Goal: Transaction & Acquisition: Book appointment/travel/reservation

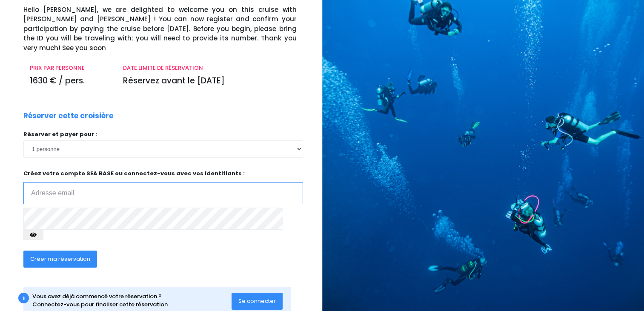
scroll to position [64, 0]
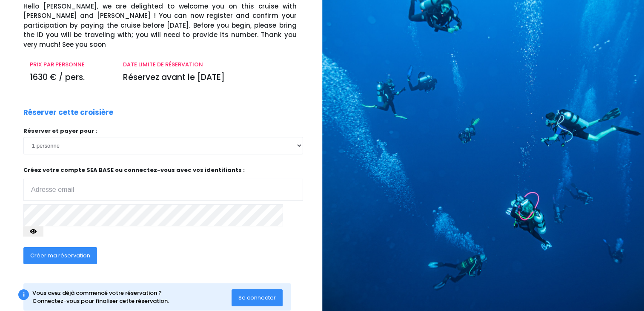
click at [152, 168] on p "Créez votre compte SEA BASE ou connectez-vous avec vos identifiants : Votre adr…" at bounding box center [163, 183] width 280 height 35
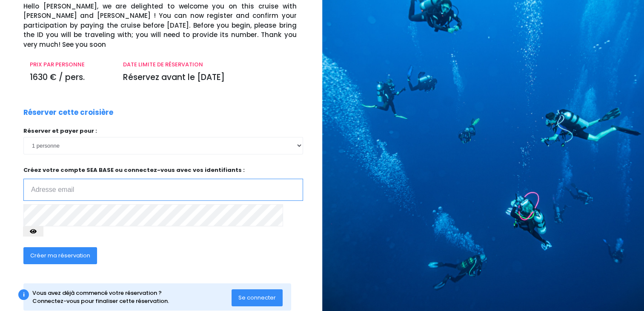
click at [146, 182] on input "email" at bounding box center [163, 190] width 280 height 22
type input "volkan@cerceylan.com.tr"
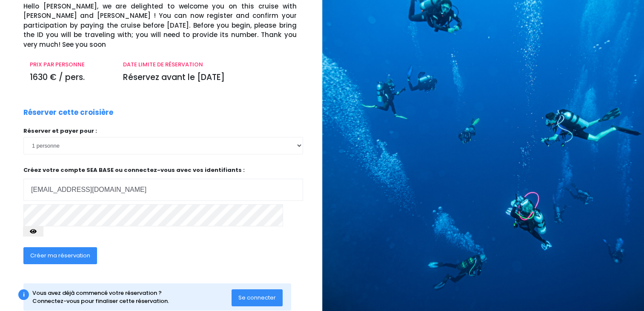
click at [63, 252] on span "Créer ma réservation" at bounding box center [60, 256] width 60 height 8
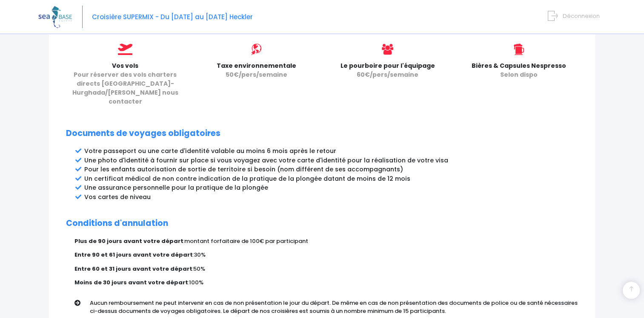
scroll to position [452, 0]
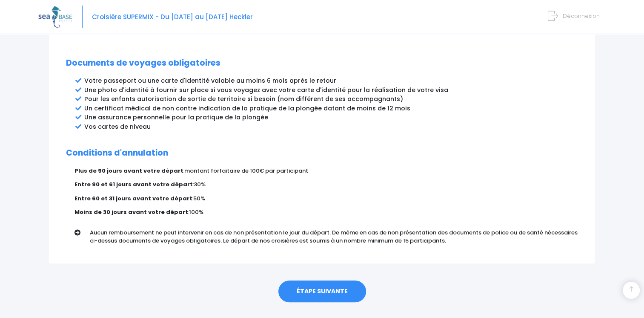
click at [318, 280] on link "ÉTAPE SUIVANTE" at bounding box center [322, 291] width 88 height 22
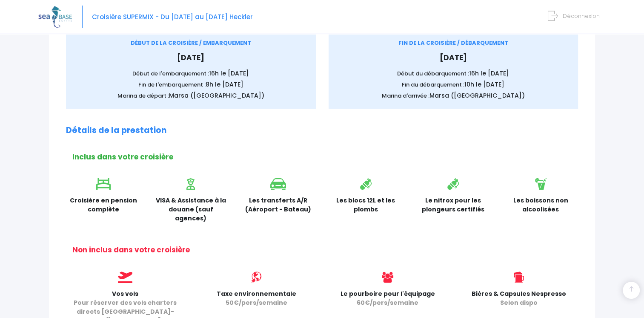
scroll to position [0, 0]
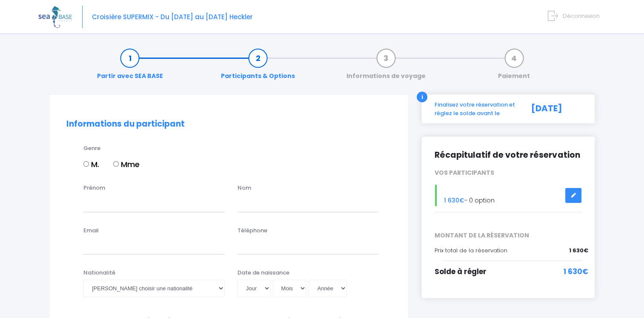
click at [85, 165] on input "M." at bounding box center [86, 164] width 6 height 6
radio input "true"
click at [128, 20] on span "Croisière SUPERMIX - Du [DATE] au [DATE] Heckler" at bounding box center [172, 16] width 161 height 9
click at [55, 18] on img at bounding box center [55, 17] width 34 height 22
click at [131, 57] on link "Partir avec SEA BASE" at bounding box center [130, 67] width 74 height 27
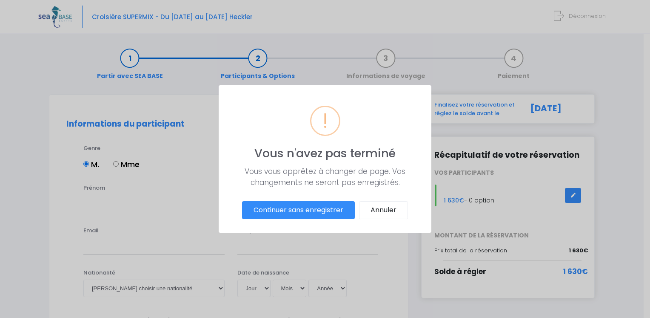
click at [278, 208] on button "Continuer sans enregistrer" at bounding box center [298, 210] width 113 height 18
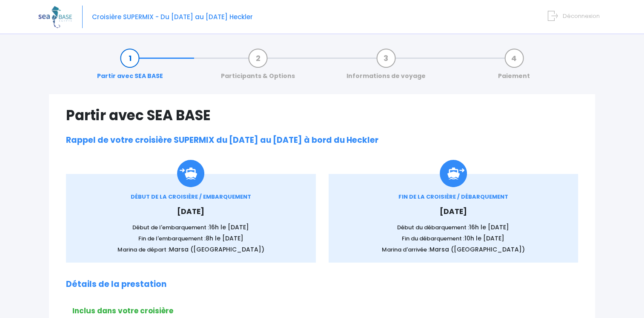
click at [574, 17] on span "Déconnexion" at bounding box center [581, 16] width 37 height 8
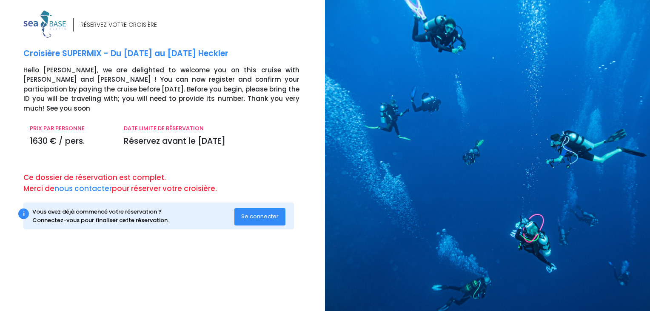
click at [257, 212] on span "Se connecter" at bounding box center [259, 216] width 37 height 8
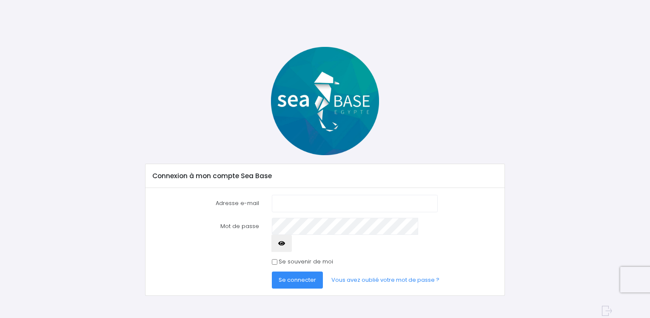
type input "[EMAIL_ADDRESS][DOMAIN_NAME]"
click at [300, 275] on span "Se connecter" at bounding box center [297, 279] width 37 height 8
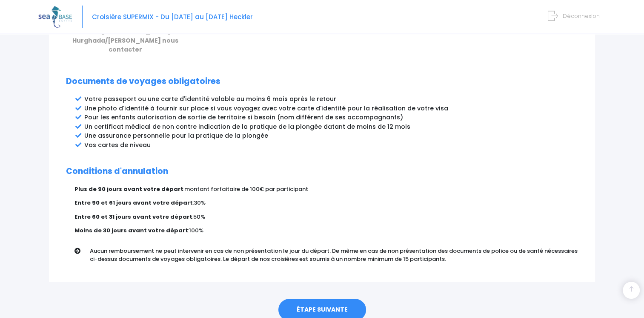
scroll to position [452, 0]
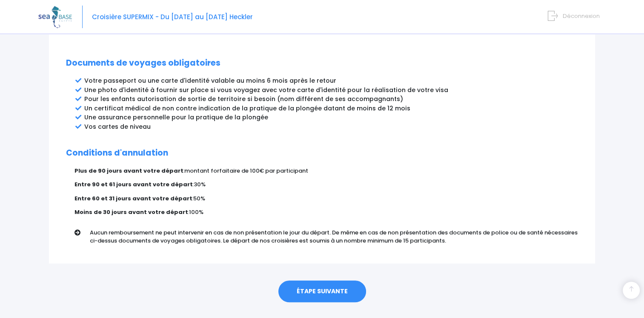
click at [306, 280] on link "ÉTAPE SUIVANTE" at bounding box center [322, 291] width 88 height 22
click at [315, 280] on link "ÉTAPE SUIVANTE" at bounding box center [322, 291] width 88 height 22
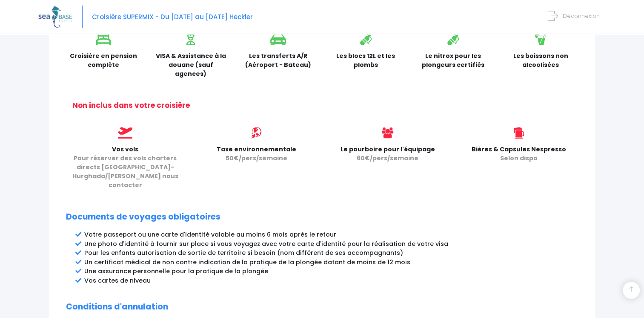
scroll to position [281, 0]
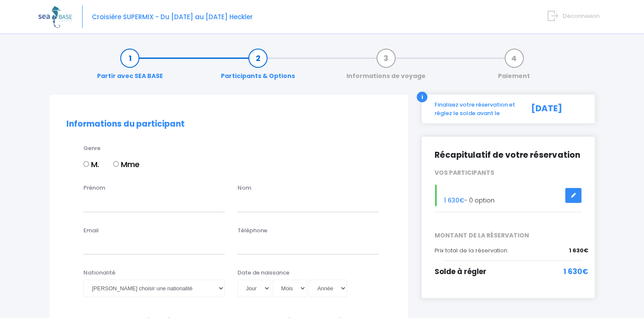
click at [85, 161] on input "M." at bounding box center [86, 164] width 6 height 6
radio input "true"
click at [141, 201] on input "Prénom" at bounding box center [153, 203] width 141 height 17
type input "volkan"
type input "akın"
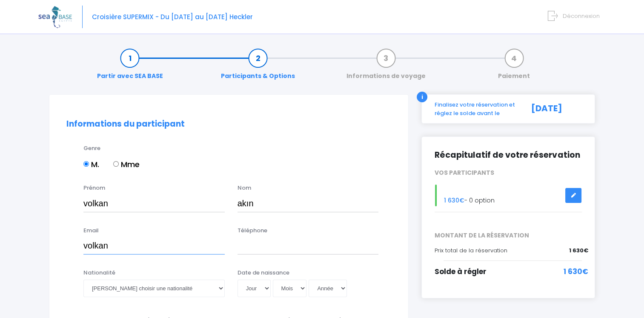
type input "[EMAIL_ADDRESS][DOMAIN_NAME]"
click at [250, 245] on input "Téléphone" at bounding box center [308, 245] width 141 height 17
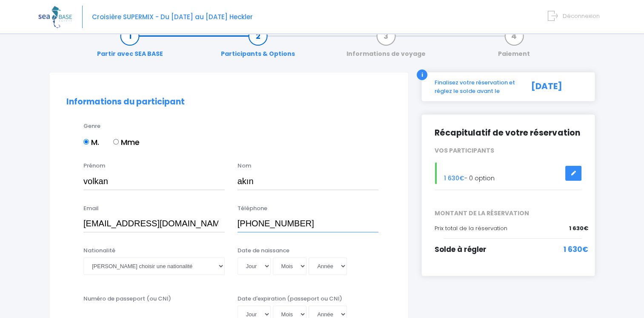
scroll to position [43, 0]
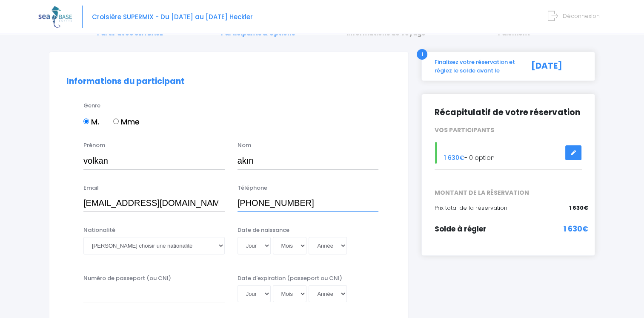
type input "+905326307171"
click at [164, 241] on select "Veuillez choisir une nationalité Afghane Albanaise Algerienne Allemande America…" at bounding box center [153, 245] width 141 height 17
select select "Turque"
click at [83, 237] on select "Veuillez choisir une nationalité Afghane Albanaise Algerienne Allemande America…" at bounding box center [153, 245] width 141 height 17
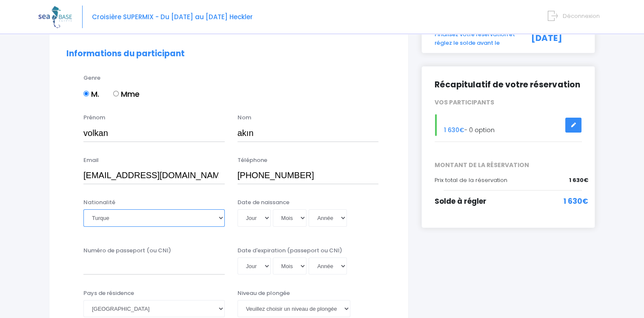
scroll to position [85, 0]
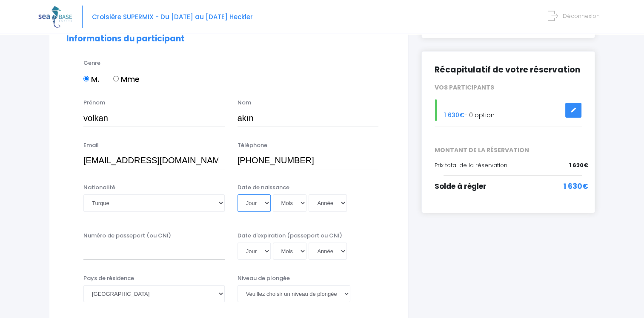
click at [256, 202] on select "Jour 01 02 03 04 05 06 07 08 09 10 11 12 13 14 15 16 17 18 19 20 21 22 23 24 25…" at bounding box center [254, 202] width 33 height 17
click at [304, 294] on select "Veuillez choisir un niveau de plongée Non plongeur Junior OW diver Adventure OW…" at bounding box center [294, 293] width 113 height 17
select select "PADI Advanced OW diver"
click at [238, 285] on select "Veuillez choisir un niveau de plongée Non plongeur Junior OW diver Adventure OW…" at bounding box center [294, 293] width 113 height 17
click at [143, 294] on select "Afghanistan Afrique du Sud Albanie Algérie Allemagne Andorre Angola Anguilla An…" at bounding box center [153, 293] width 141 height 17
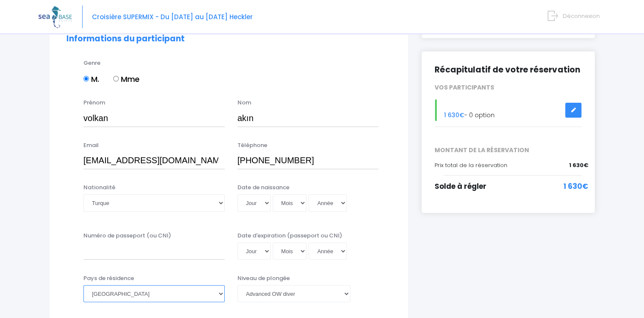
select select "Turquie"
click at [83, 285] on select "Afghanistan Afrique du Sud Albanie Algérie Allemagne Andorre Angola Anguilla An…" at bounding box center [153, 293] width 141 height 17
click at [98, 248] on input "Numéro de passeport (ou CNI)" at bounding box center [153, 250] width 141 height 17
click at [252, 201] on select "Jour 01 02 03 04 05 06 07 08 09 10 11 12 13 14 15 16 17 18 19 20 21 22 23 24 25…" at bounding box center [254, 202] width 33 height 17
select select "09"
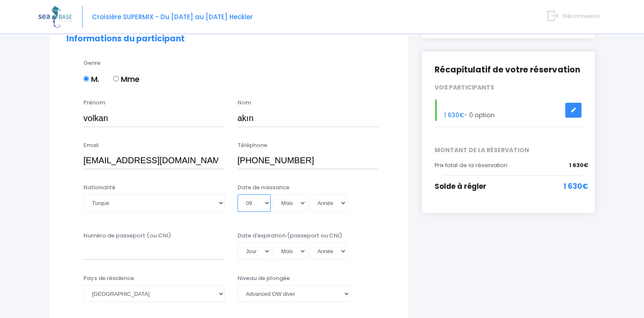
click at [238, 194] on select "Jour 01 02 03 04 05 06 07 08 09 10 11 12 13 14 15 16 17 18 19 20 21 22 23 24 25…" at bounding box center [254, 202] width 33 height 17
click at [289, 201] on select "Mois 01 02 03 04 05 06 07 08 09 10 11 12" at bounding box center [290, 202] width 34 height 17
select select "01"
click at [273, 194] on select "Mois 01 02 03 04 05 06 07 08 09 10 11 12" at bounding box center [290, 202] width 34 height 17
click at [329, 203] on select "Année 2045 2044 2043 2042 2041 2040 2039 2038 2037 2036 2035 2034 2033 2032 203…" at bounding box center [328, 202] width 38 height 17
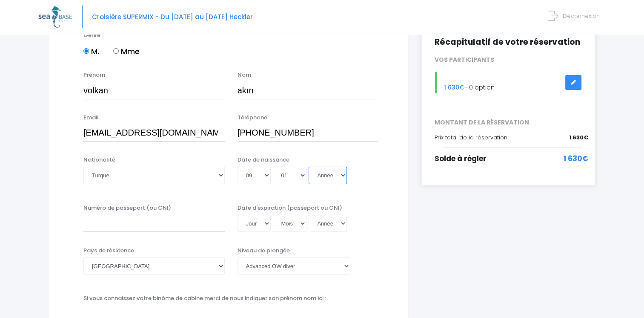
scroll to position [128, 0]
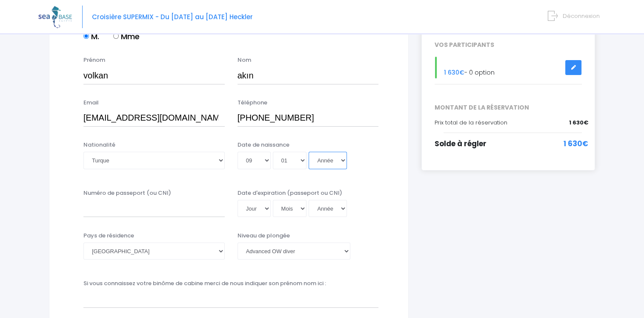
click at [321, 166] on select "Année 2045 2044 2043 2042 2041 2040 2039 2038 2037 2036 2035 2034 2033 2032 203…" at bounding box center [328, 160] width 38 height 17
select select "2020"
click at [309, 152] on select "Année 2045 2044 2043 2042 2041 2040 2039 2038 2037 2036 2035 2034 2033 2032 203…" at bounding box center [328, 160] width 38 height 17
type input "[DATE]"
click at [249, 206] on select "Jour 01 02 03 04 05 06 07 08 09 10 11 12 13 14 15 16 17 18 19 20 21 22 23 24 25…" at bounding box center [254, 208] width 33 height 17
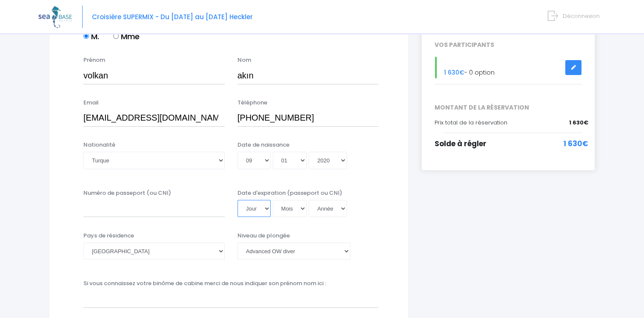
select select "09"
click at [238, 200] on select "Jour 01 02 03 04 05 06 07 08 09 10 11 12 13 14 15 16 17 18 19 20 21 22 23 24 25…" at bounding box center [254, 208] width 33 height 17
click at [288, 208] on select "Mois 01 02 03 04 05 06 07 08 09 10 11 12" at bounding box center [290, 208] width 34 height 17
select select "01"
click at [273, 200] on select "Mois 01 02 03 04 05 06 07 08 09 10 11 12" at bounding box center [290, 208] width 34 height 17
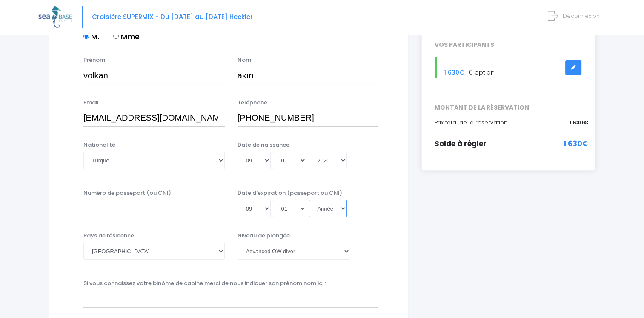
click at [321, 207] on select "Année 2045 2044 2043 2042 2041 2040 2039 2038 2037 2036 2035 2034 2033 2032 203…" at bounding box center [328, 208] width 38 height 17
select select "2030"
click at [309, 200] on select "Année 2045 2044 2043 2042 2041 2040 2039 2038 2037 2036 2035 2034 2033 2032 203…" at bounding box center [328, 208] width 38 height 17
type input "2030-01-09"
click at [141, 209] on input "Numéro de passeport (ou CNI)" at bounding box center [153, 208] width 141 height 17
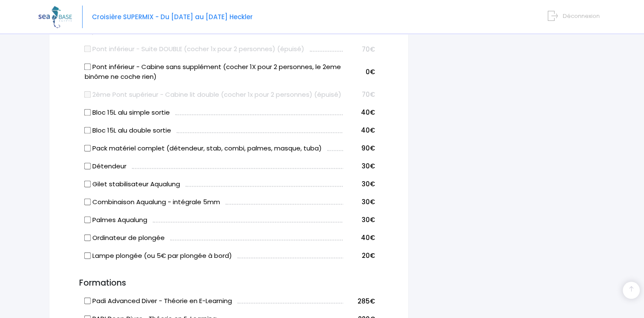
scroll to position [511, 0]
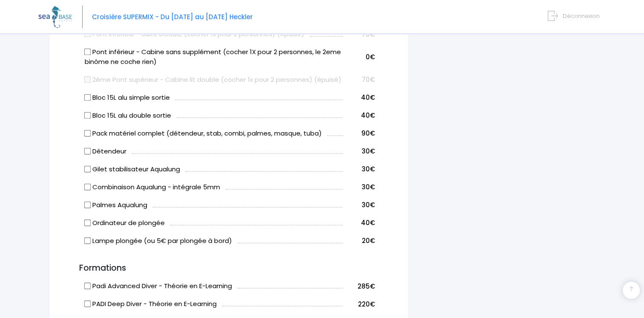
type input "u22975054"
click at [88, 100] on input "Bloc 15L alu simple sortie" at bounding box center [87, 97] width 7 height 7
checkbox input "true"
click at [86, 136] on input "Pack matériel complet (détendeur, stab, combi, palmes, masque, tuba)" at bounding box center [87, 132] width 7 height 7
checkbox input "true"
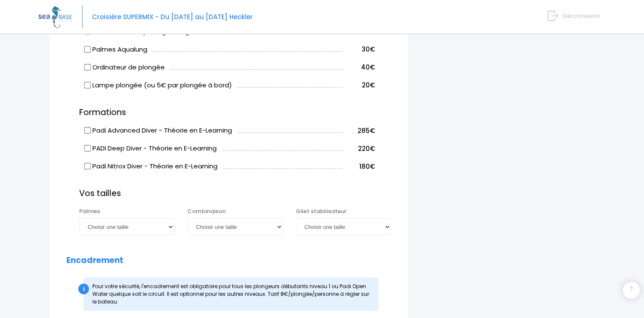
scroll to position [681, 0]
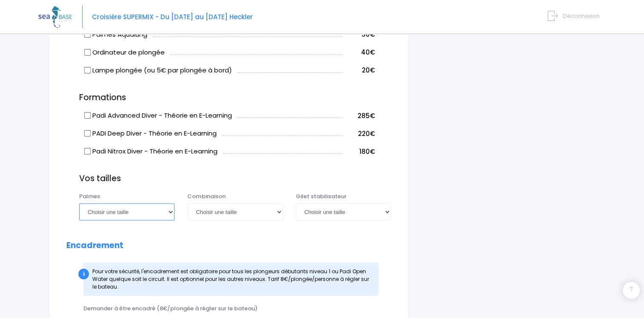
click at [128, 220] on select "Choisir une taille 36/37 38/39 40/41 42/43 44/45 46/47" at bounding box center [126, 211] width 95 height 17
select select "46/47"
click at [79, 212] on select "Choisir une taille 36/37 38/39 40/41 42/43 44/45 46/47" at bounding box center [126, 211] width 95 height 17
click at [221, 220] on select "Choisir une taille XS S M ML L XL XXL" at bounding box center [234, 211] width 95 height 17
select select "XL"
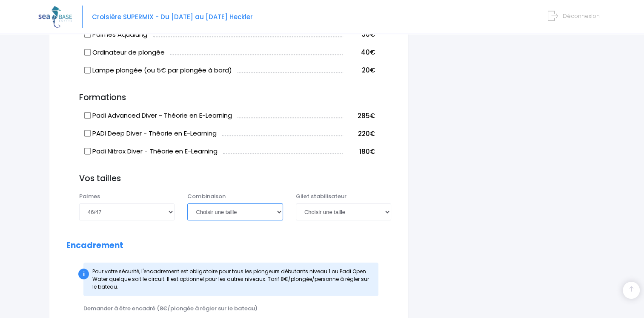
click at [187, 212] on select "Choisir une taille XS S M ML L XL XXL" at bounding box center [234, 211] width 95 height 17
click at [320, 219] on select "Choisir une taille XXS XS S M ML L XL XXL" at bounding box center [343, 211] width 95 height 17
click at [312, 249] on form "Informations du participant Genre M. Mme Prénom volkan Nom akın 01" at bounding box center [228, 20] width 325 height 1164
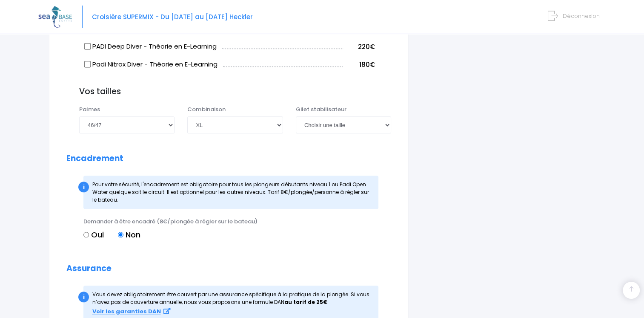
scroll to position [766, 0]
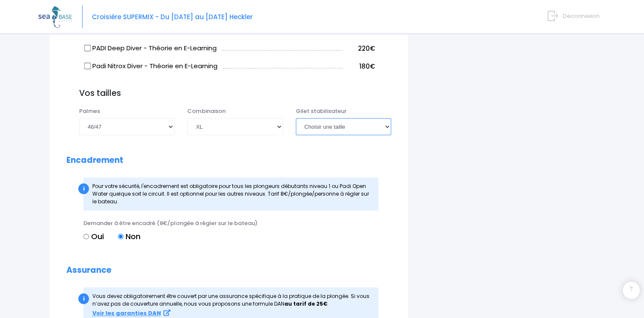
click at [337, 135] on select "Choisir une taille XXS XS S M ML L XL XXL" at bounding box center [343, 126] width 95 height 17
select select "XL"
click at [296, 127] on select "Choisir une taille XXS XS S M ML L XL XXL" at bounding box center [343, 126] width 95 height 17
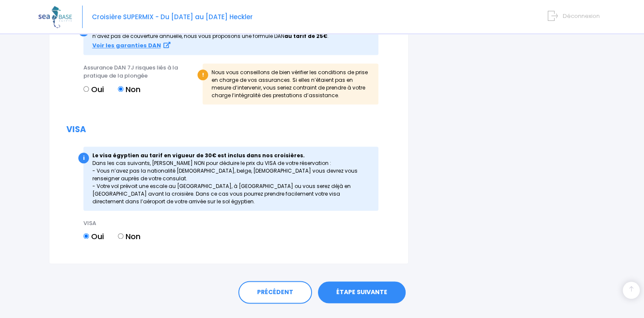
scroll to position [1019, 0]
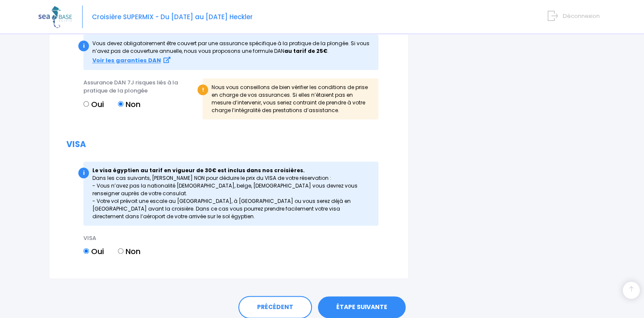
drag, startPoint x: 489, startPoint y: 178, endPoint x: 490, endPoint y: 238, distance: 60.5
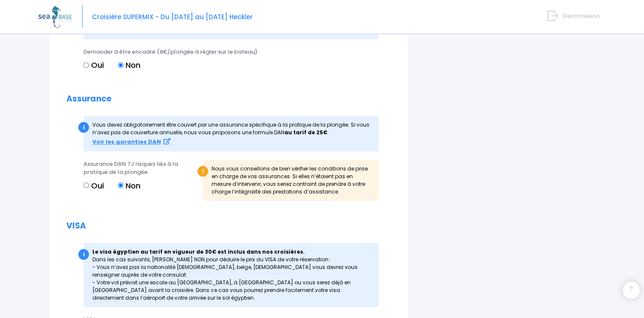
scroll to position [934, 0]
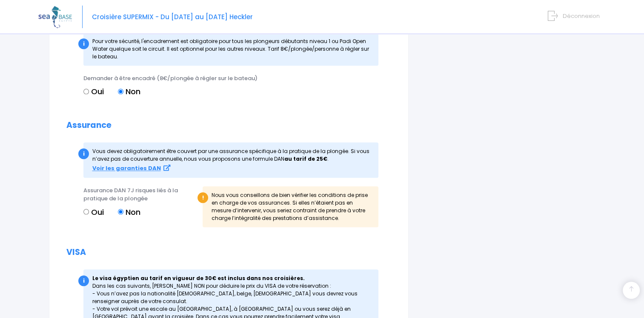
scroll to position [891, 0]
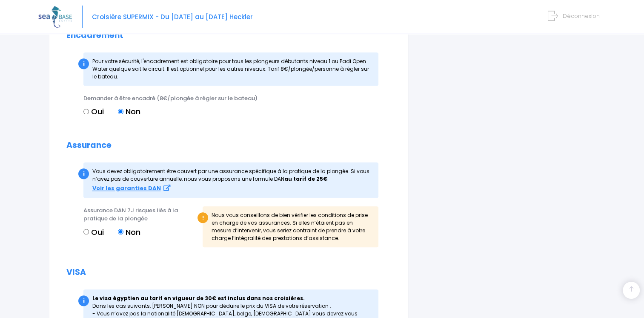
click at [372, 315] on div "i Le visa égyptien au tarif en vigueur de 30€ est inclus dans nos croisières. D…" at bounding box center [230, 321] width 295 height 64
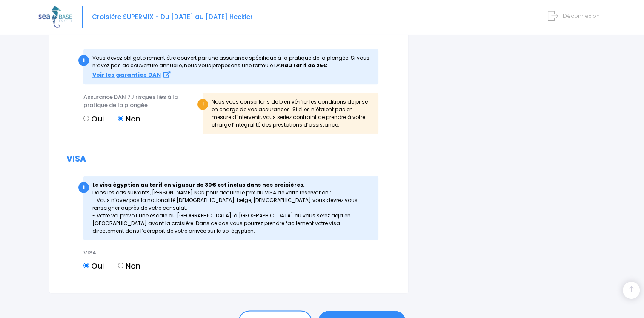
scroll to position [1019, 0]
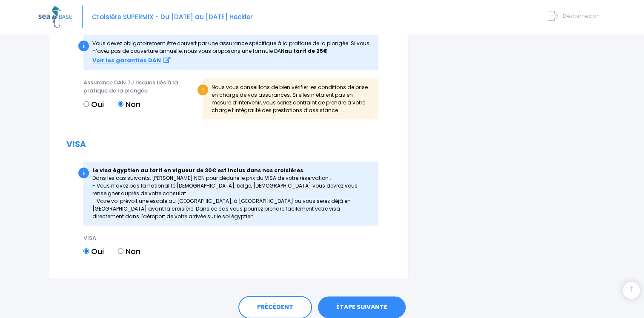
click at [120, 253] on input "Non" at bounding box center [121, 251] width 6 height 6
radio input "true"
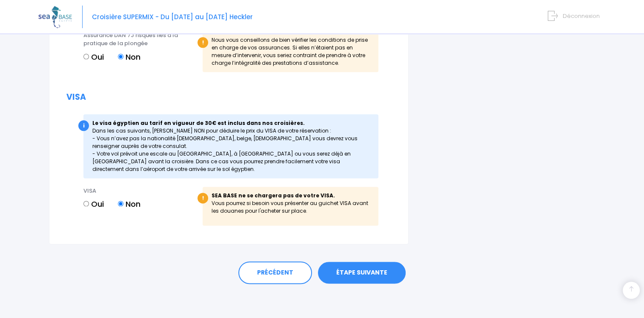
scroll to position [1074, 0]
click at [379, 277] on link "ÉTAPE SUIVANTE" at bounding box center [362, 272] width 88 height 22
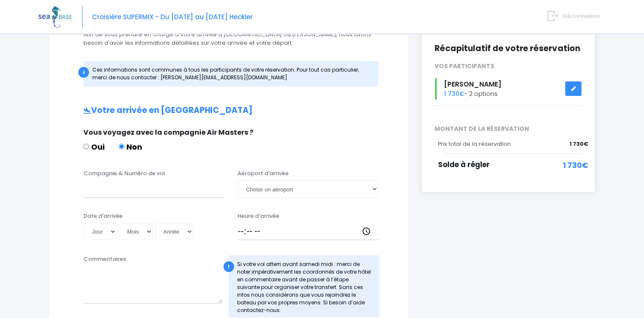
scroll to position [85, 0]
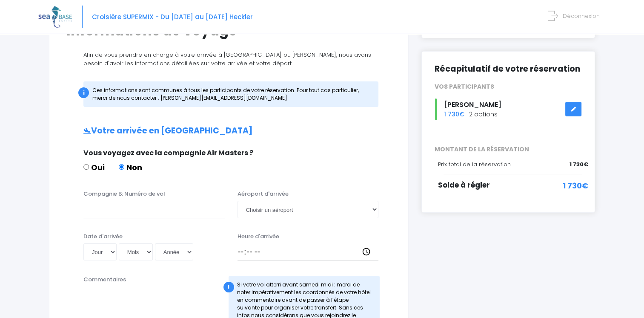
click at [572, 106] on link at bounding box center [573, 109] width 16 height 15
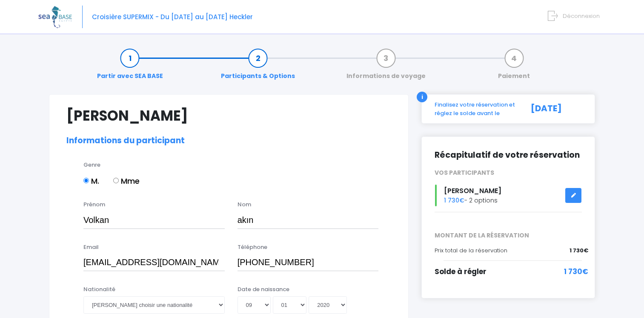
select select "[GEOGRAPHIC_DATA]"
select select "PADI Advanced OW diver"
select select "46/47"
select select "XL"
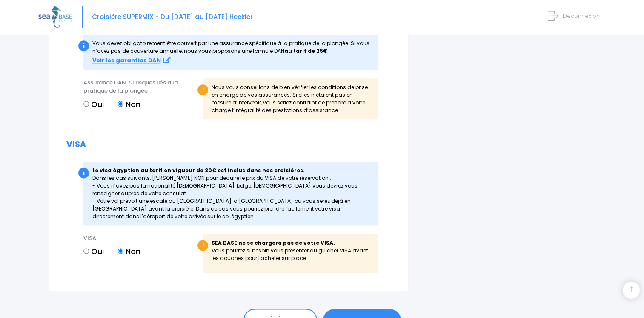
scroll to position [1091, 0]
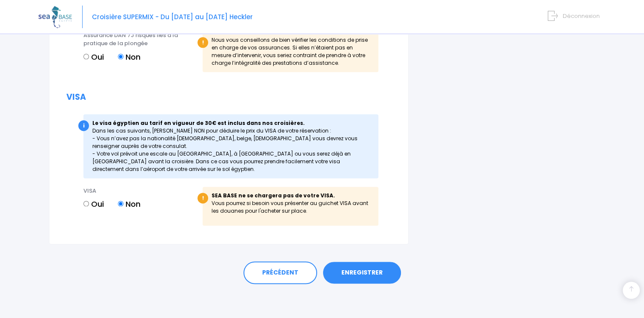
click at [370, 272] on link "ENREGISTRER" at bounding box center [362, 272] width 78 height 22
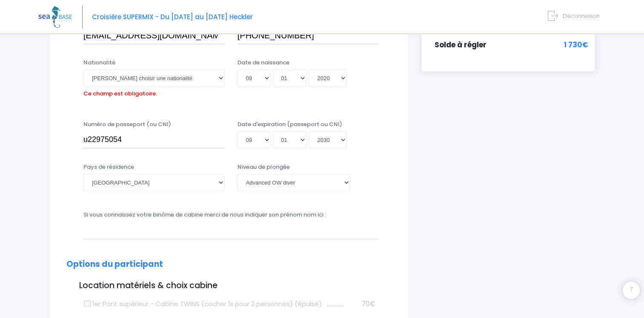
scroll to position [211, 0]
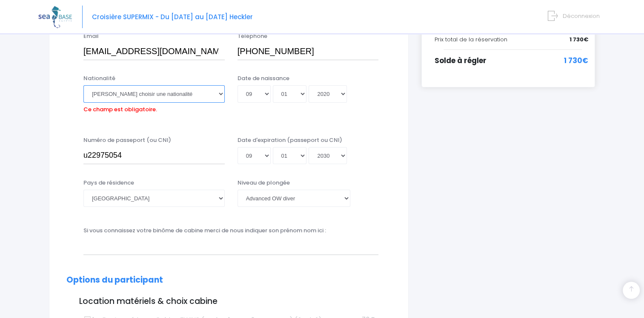
drag, startPoint x: 168, startPoint y: 93, endPoint x: 163, endPoint y: 88, distance: 6.6
click at [164, 88] on select "Veuillez choisir une nationalité Afghane Albanaise Algerienne Allemande America…" at bounding box center [153, 93] width 141 height 17
select select "Turque"
click at [83, 85] on select "Veuillez choisir une nationalité Afghane Albanaise Algerienne Allemande America…" at bounding box center [153, 93] width 141 height 17
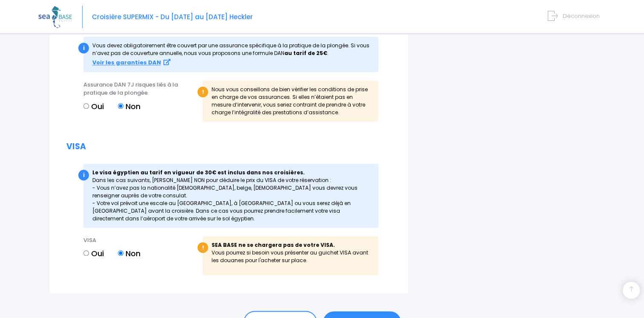
scroll to position [1091, 0]
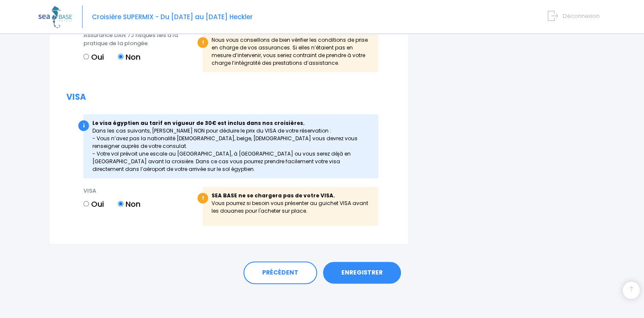
click at [338, 269] on link "ENREGISTRER" at bounding box center [362, 272] width 78 height 22
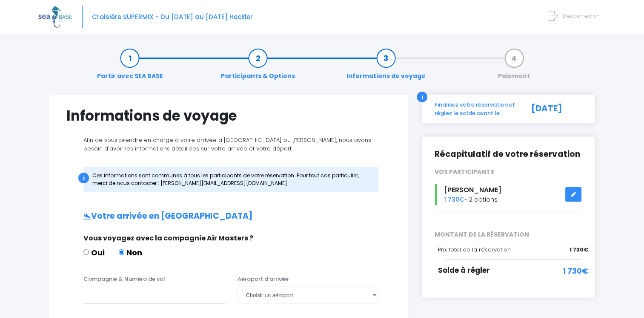
scroll to position [128, 0]
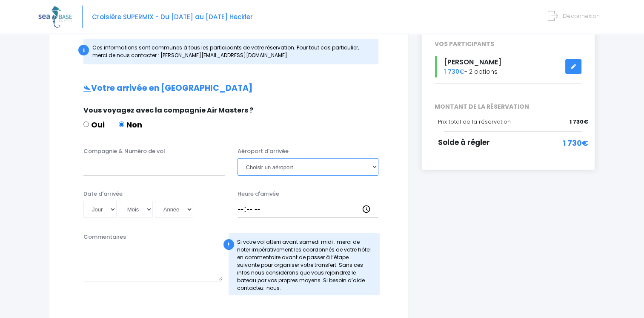
click at [258, 169] on select "Choisir un aéroport [GEOGRAPHIC_DATA][PERSON_NAME]" at bounding box center [308, 166] width 141 height 17
select select "Hurghada"
click at [238, 158] on select "Choisir un aéroport [GEOGRAPHIC_DATA][PERSON_NAME]" at bounding box center [308, 166] width 141 height 17
click at [97, 210] on select "Jour 01 02 03 04 05 06 07 08 09 10 11 12 13 14 15 16 17 18 19 20 21 22 23 24 25…" at bounding box center [99, 209] width 33 height 17
select select "15"
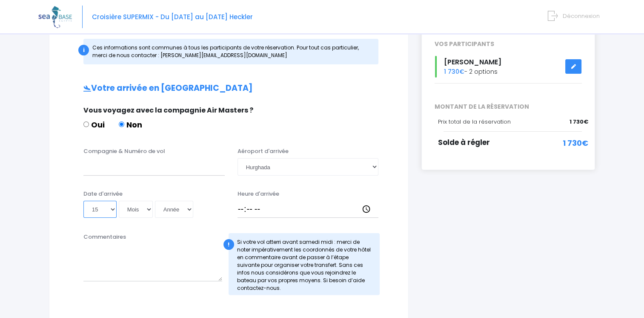
click at [83, 201] on select "Jour 01 02 03 04 05 06 07 08 09 10 11 12 13 14 15 16 17 18 19 20 21 22 23 24 25…" at bounding box center [99, 209] width 33 height 17
click at [143, 206] on select "Mois 01 02 03 04 05 06 07 08 09 10 11 12" at bounding box center [136, 209] width 34 height 17
select select "11"
click at [119, 201] on select "Mois 01 02 03 04 05 06 07 08 09 10 11 12" at bounding box center [136, 209] width 34 height 17
click at [169, 212] on select "Année 2045 2044 2043 2042 2041 2040 2039 2038 2037 2036 2035 2034 2033 2032 203…" at bounding box center [174, 209] width 38 height 17
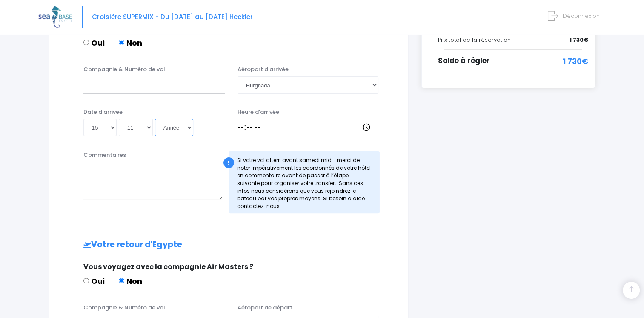
scroll to position [213, 0]
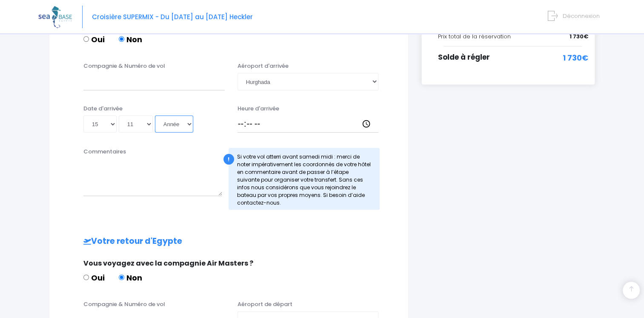
click at [170, 117] on select "Année 2045 2044 2043 2042 2041 2040 2039 2038 2037 2036 2035 2034 2033 2032 203…" at bounding box center [174, 123] width 38 height 17
select select "2025"
click at [155, 115] on select "Année 2045 2044 2043 2042 2041 2040 2039 2038 2037 2036 2035 2034 2033 2032 203…" at bounding box center [174, 123] width 38 height 17
type input "[DATE]"
click at [260, 123] on input "Heure d'arrivée" at bounding box center [308, 123] width 141 height 17
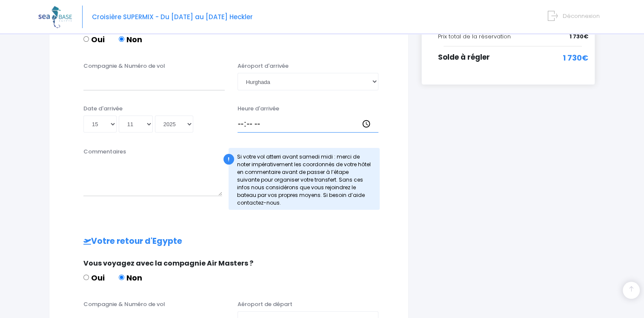
click at [254, 125] on input "Heure d'arrivée" at bounding box center [308, 123] width 141 height 17
drag, startPoint x: 249, startPoint y: 126, endPoint x: 243, endPoint y: 125, distance: 6.5
click at [249, 126] on input "Heure d'arrivée" at bounding box center [308, 123] width 141 height 17
click at [241, 125] on input "Heure d'arrivée" at bounding box center [308, 123] width 141 height 17
type input "04:00"
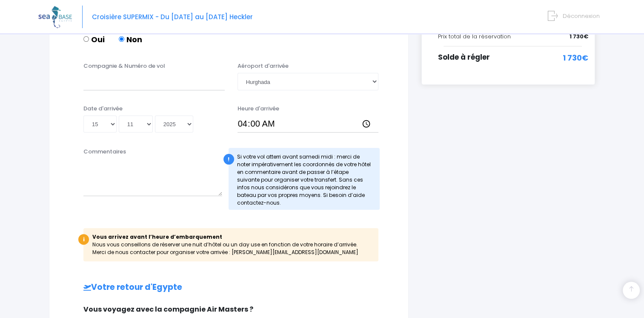
click at [32, 222] on div "Notre plateforme de réservation n'est pas compatible avec votre appareil. Veuil…" at bounding box center [322, 184] width 644 height 794
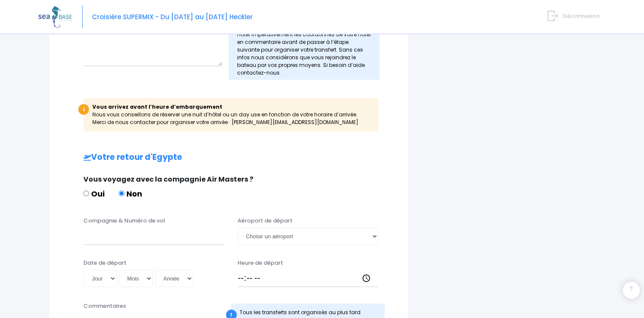
scroll to position [383, 0]
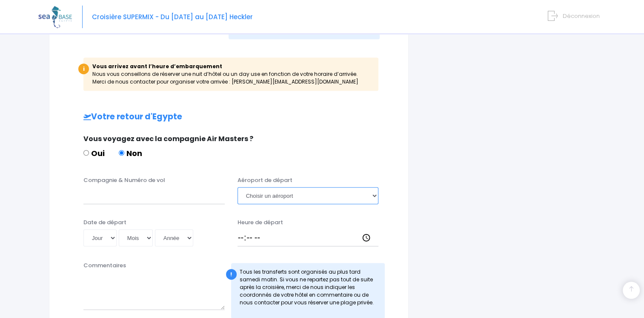
click at [281, 195] on select "Choisir un aéroport Hurghada Marsa Alam" at bounding box center [308, 195] width 141 height 17
select select "Hurghada"
click at [238, 187] on select "Choisir un aéroport Hurghada Marsa Alam" at bounding box center [308, 195] width 141 height 17
click at [104, 234] on select "Jour 01 02 03 04 05 06 07 08 09 10 11 12 13 14 15 16 17 18 19 20 21 22 23 24 25…" at bounding box center [99, 237] width 33 height 17
select select "23"
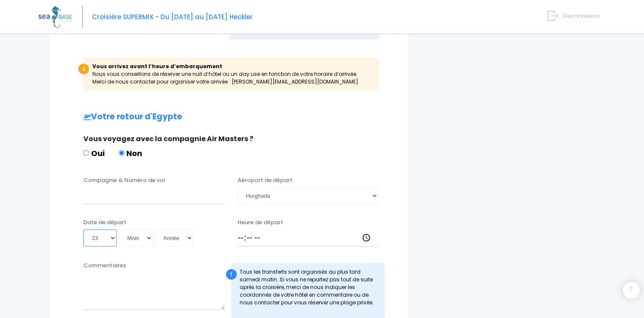
click at [83, 229] on select "Jour 01 02 03 04 05 06 07 08 09 10 11 12 13 14 15 16 17 18 19 20 21 22 23 24 25…" at bounding box center [99, 237] width 33 height 17
click at [141, 241] on select "Mois 01 02 03 04 05 06 07 08 09 10 11 12" at bounding box center [136, 237] width 34 height 17
select select "11"
click at [119, 229] on select "Mois 01 02 03 04 05 06 07 08 09 10 11 12" at bounding box center [136, 237] width 34 height 17
click at [172, 238] on select "Année 2045 2044 2043 2042 2041 2040 2039 2038 2037 2036 2035 2034 2033 2032 203…" at bounding box center [174, 237] width 38 height 17
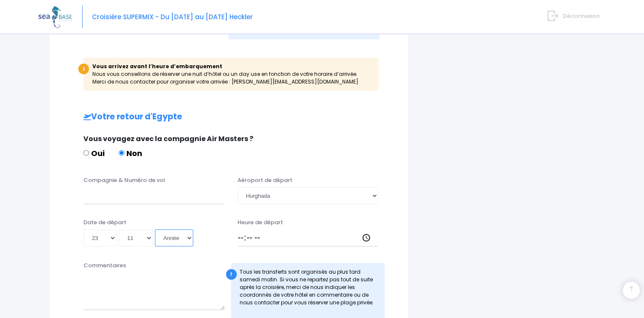
select select "2025"
click at [155, 229] on select "Année 2045 2044 2043 2042 2041 2040 2039 2038 2037 2036 2035 2034 2033 2032 203…" at bounding box center [174, 237] width 38 height 17
type input "2025-11-23"
click at [262, 240] on input "Heure de départ" at bounding box center [308, 237] width 141 height 17
type input "05:00"
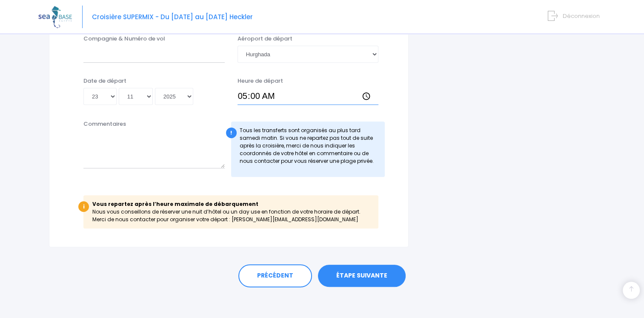
scroll to position [527, 0]
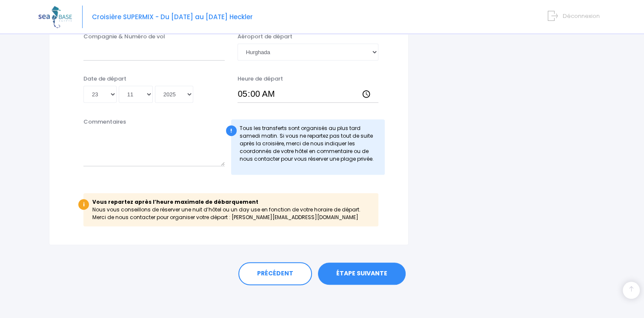
click at [341, 268] on link "ÉTAPE SUIVANTE" at bounding box center [362, 273] width 88 height 22
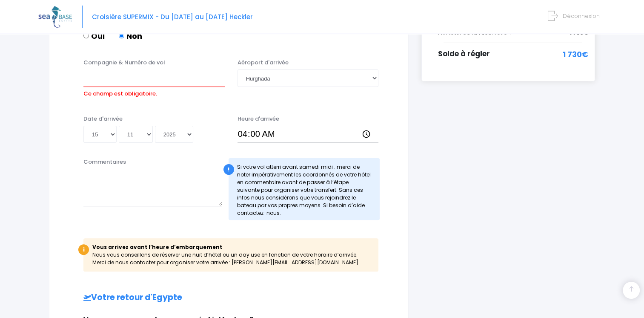
scroll to position [201, 0]
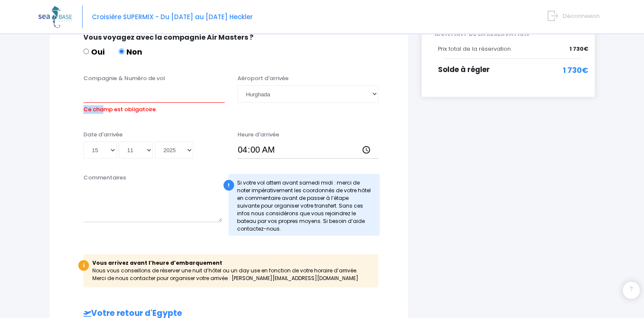
click at [102, 103] on label "Ce champ est obligatoire." at bounding box center [120, 108] width 74 height 11
drag, startPoint x: 102, startPoint y: 102, endPoint x: 94, endPoint y: 96, distance: 10.4
click at [94, 96] on input "Compagnie & Numéro de vol" at bounding box center [153, 93] width 141 height 17
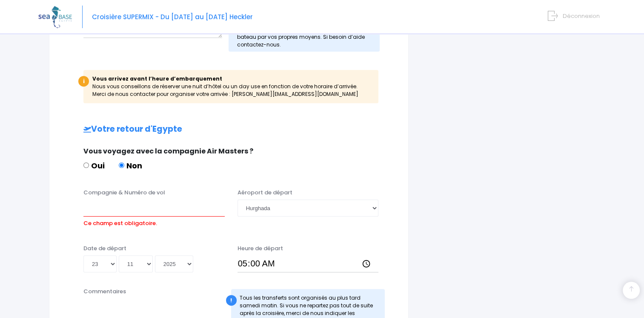
scroll to position [456, 0]
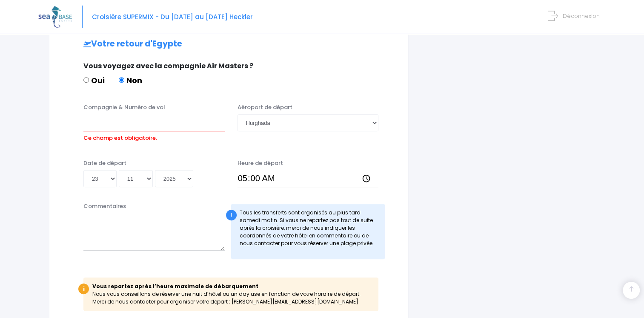
type input "turkish"
click at [106, 125] on input "Compagnie & Numéro de vol" at bounding box center [153, 122] width 141 height 17
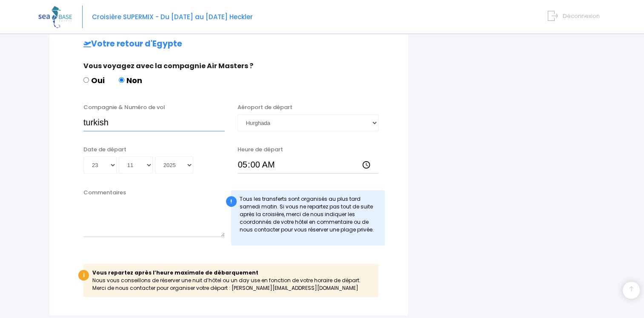
scroll to position [498, 0]
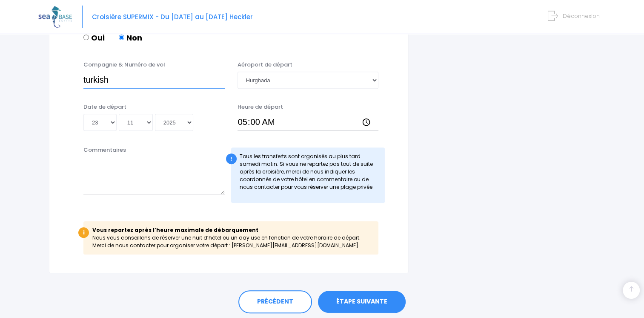
type input "turkish"
click at [339, 296] on link "ÉTAPE SUIVANTE" at bounding box center [362, 301] width 88 height 22
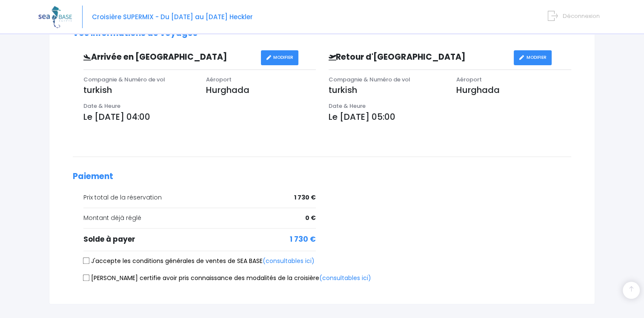
scroll to position [298, 0]
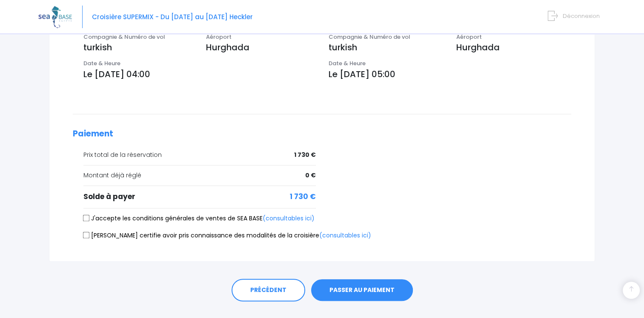
click at [85, 215] on input "J'accepte les conditions générales de ventes de SEA BASE (consultables ici)" at bounding box center [86, 218] width 7 height 7
checkbox input "true"
click at [83, 236] on input "Je certifie avoir pris connaissance des modalités de la croisière (consultables…" at bounding box center [86, 235] width 7 height 7
checkbox input "true"
click at [388, 282] on button "PASSER AU PAIEMENT" at bounding box center [362, 290] width 102 height 22
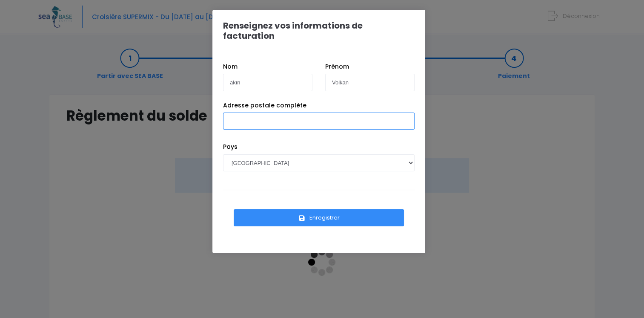
click at [246, 115] on input "Adresse postale complète" at bounding box center [319, 120] width 192 height 17
type input "[PERSON_NAME][STREET_ADDRESS][DOMAIN_NAME]"
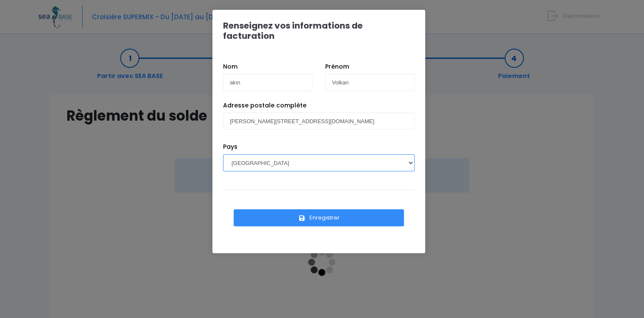
select select "TR"
click at [309, 209] on button "Enregistrer" at bounding box center [319, 217] width 170 height 17
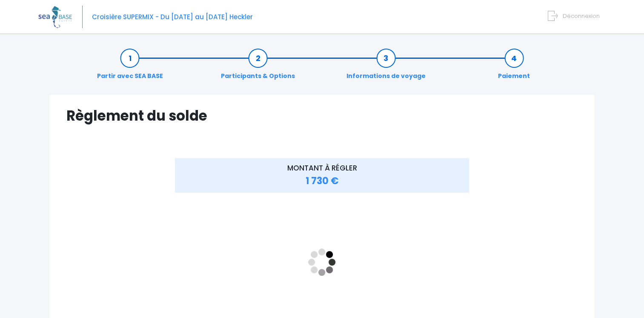
click at [529, 195] on div "MONTANT À RÉGLER 1 730 €" at bounding box center [321, 269] width 511 height 222
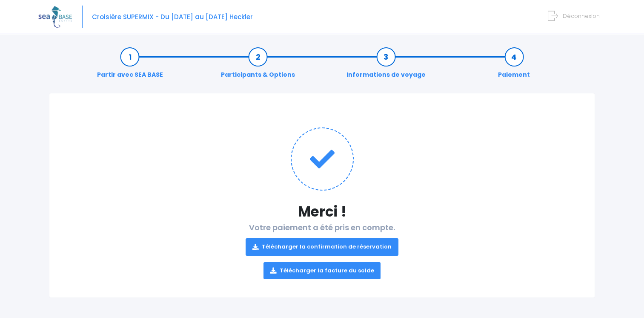
scroll to position [2, 0]
click at [258, 246] on icon at bounding box center [255, 246] width 6 height 0
click at [256, 246] on icon at bounding box center [255, 246] width 6 height 0
click at [273, 270] on icon at bounding box center [273, 270] width 6 height 0
click at [274, 270] on icon at bounding box center [273, 270] width 6 height 0
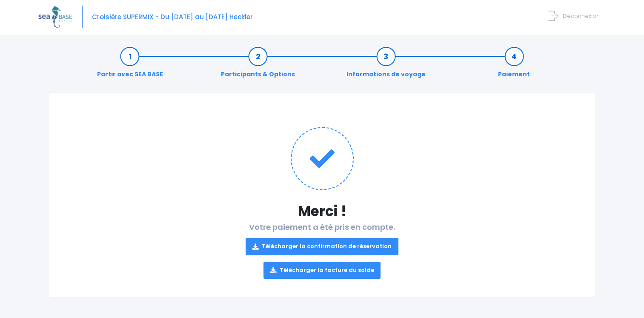
click at [273, 266] on link "Télécharger la facture du solde" at bounding box center [322, 269] width 117 height 17
click at [274, 270] on icon at bounding box center [273, 270] width 6 height 0
